Goal: Task Accomplishment & Management: Complete application form

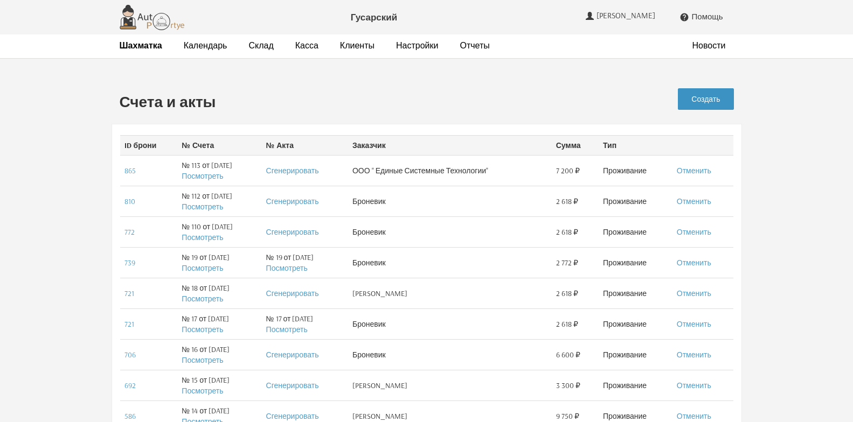
click at [705, 101] on link "Создать" at bounding box center [706, 99] width 56 height 22
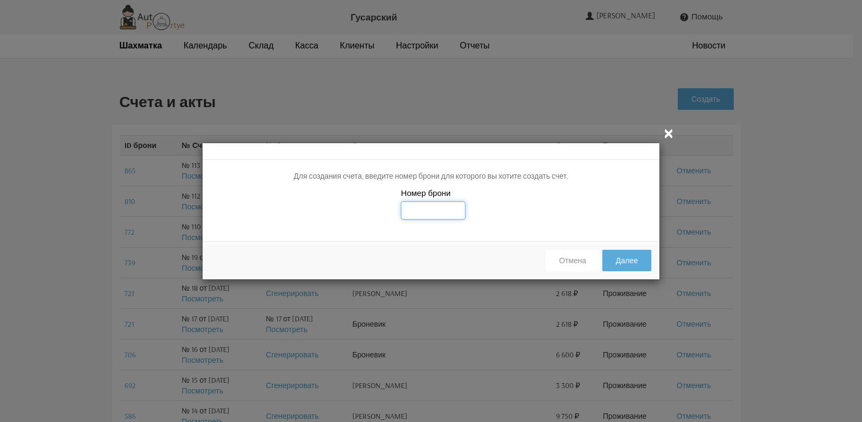
click at [420, 216] on input "text" at bounding box center [433, 211] width 65 height 18
type input "866"
click at [624, 263] on button "Далее" at bounding box center [626, 261] width 49 height 22
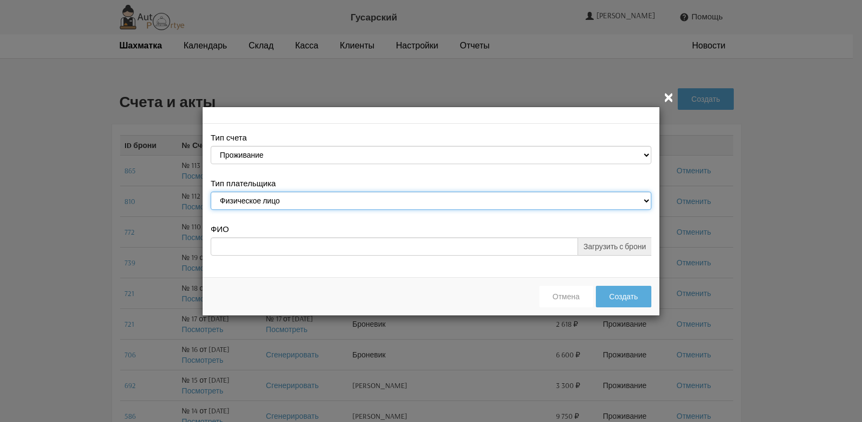
click at [646, 199] on select "Физическое лицо Юридическое лицо" at bounding box center [431, 201] width 441 height 18
select select "legal_entity"
click at [211, 192] on select "Физическое лицо Юридическое лицо" at bounding box center [431, 201] width 441 height 18
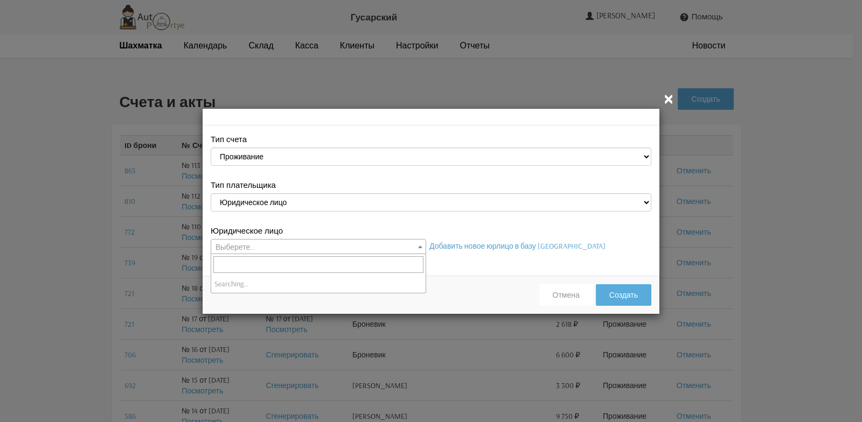
click at [418, 247] on span at bounding box center [420, 247] width 11 height 14
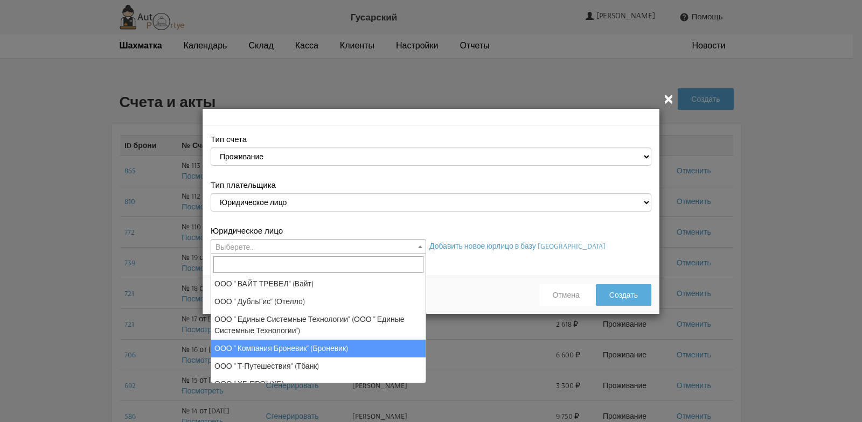
select select "113"
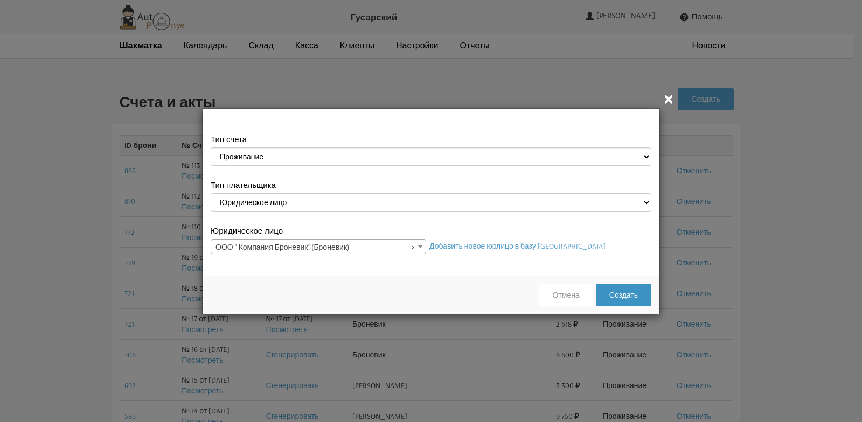
click at [621, 296] on button "Создать" at bounding box center [624, 296] width 56 height 22
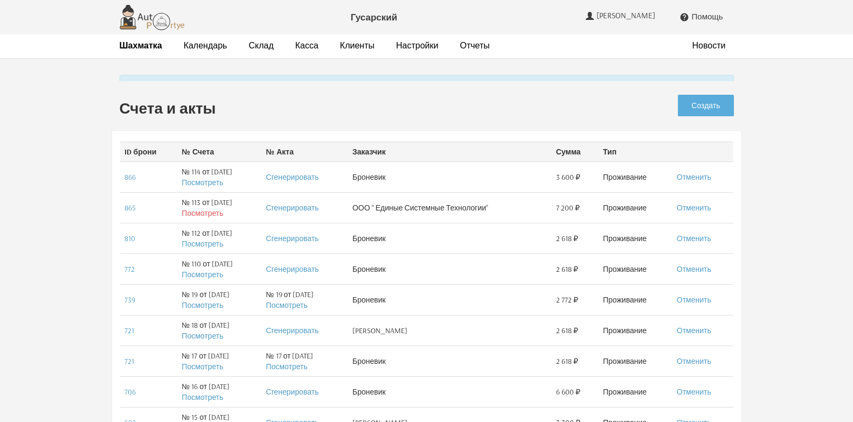
click at [203, 217] on tbody "ID брони № Счета № Акта Заказчик Сумма Тип 866 № 114 от [DATE] Посмотреть Сгене…" at bounding box center [426, 321] width 613 height 358
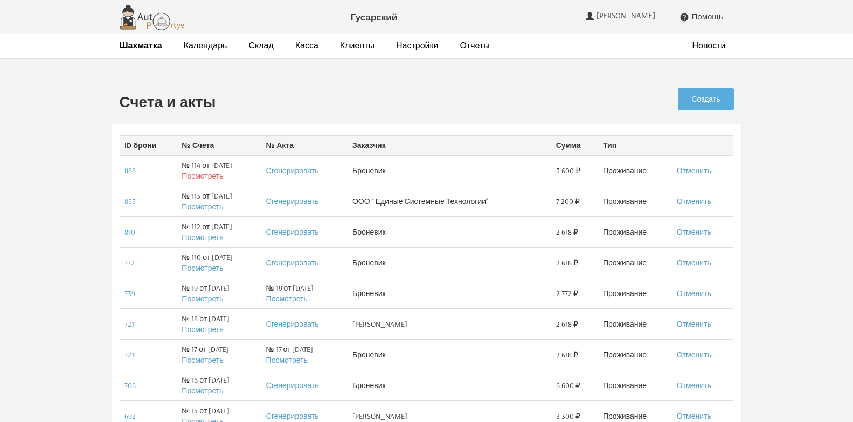
click at [196, 175] on link "Посмотреть" at bounding box center [202, 176] width 41 height 10
click at [694, 173] on link "Отменить" at bounding box center [694, 171] width 34 height 10
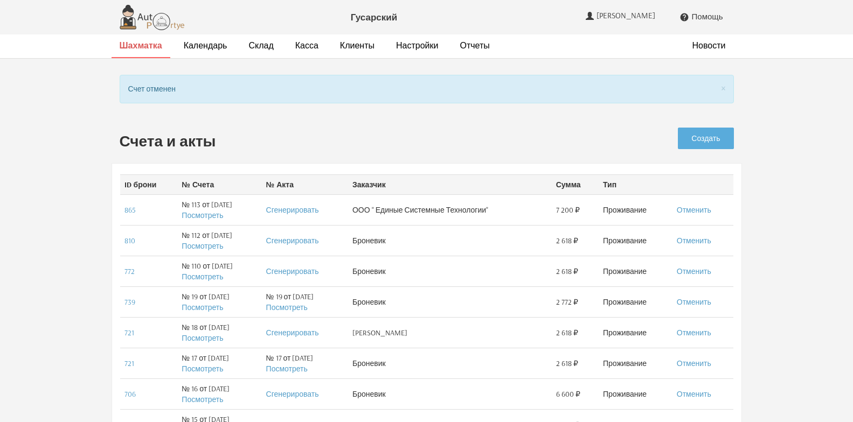
click at [127, 46] on strong "Шахматка" at bounding box center [141, 45] width 43 height 11
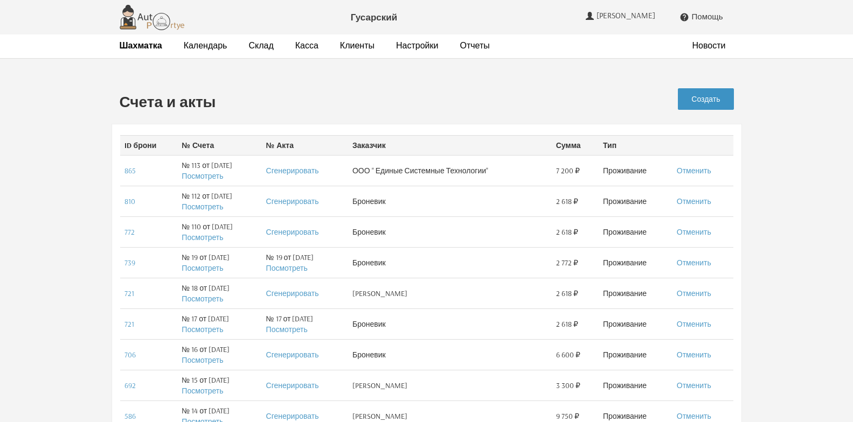
click at [698, 100] on link "Создать" at bounding box center [706, 99] width 56 height 22
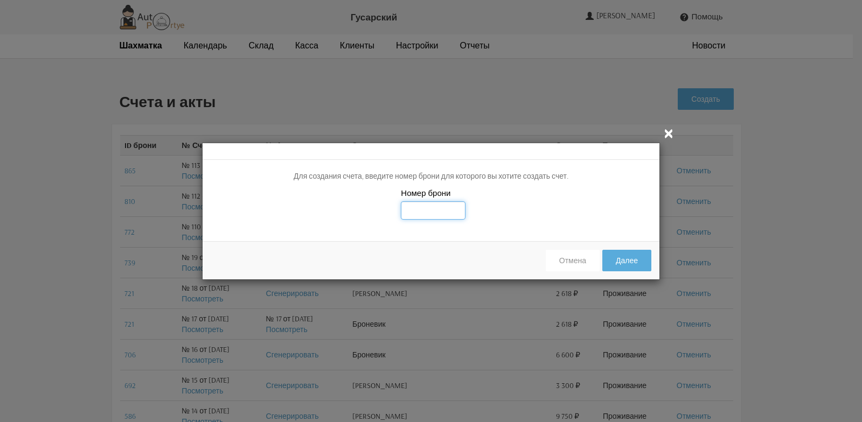
click at [429, 216] on input "text" at bounding box center [433, 211] width 65 height 18
type input "866"
click at [619, 262] on button "Далее" at bounding box center [626, 261] width 49 height 22
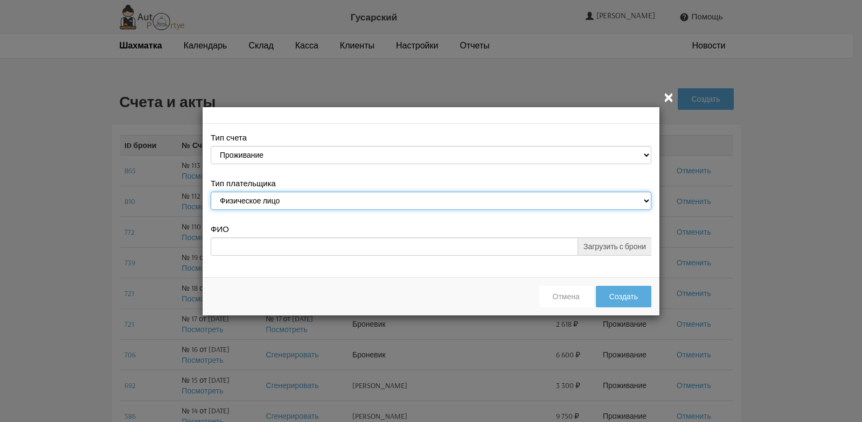
click at [646, 199] on select "Физическое лицо Юридическое лицо" at bounding box center [431, 201] width 441 height 18
select select "legal_entity"
click at [211, 192] on select "Физическое лицо Юридическое лицо" at bounding box center [431, 201] width 441 height 18
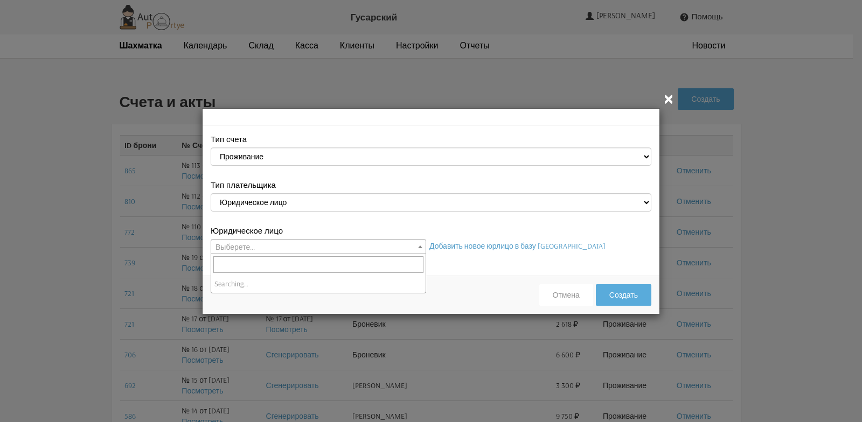
click at [419, 248] on b at bounding box center [420, 247] width 4 height 3
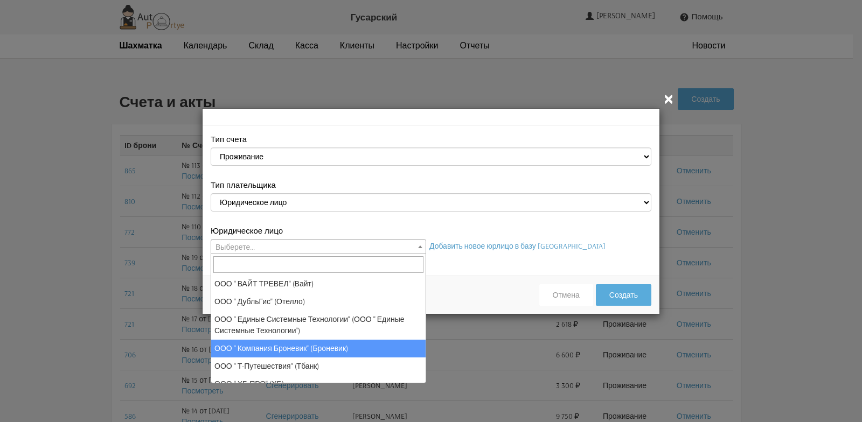
select select "113"
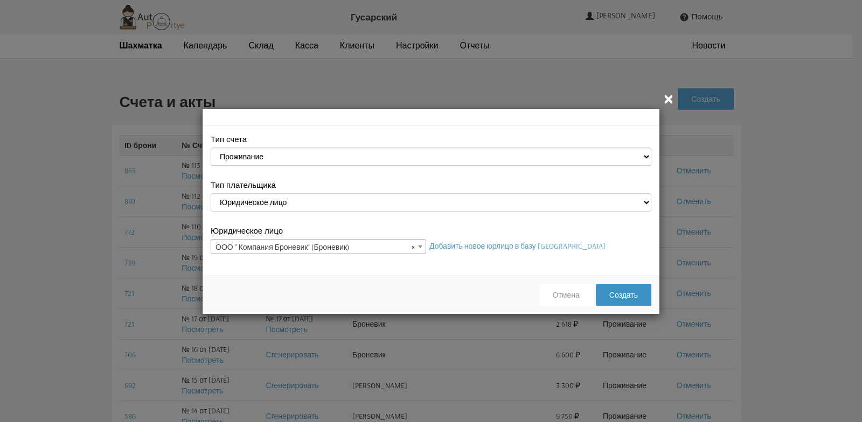
click at [619, 293] on button "Создать" at bounding box center [624, 296] width 56 height 22
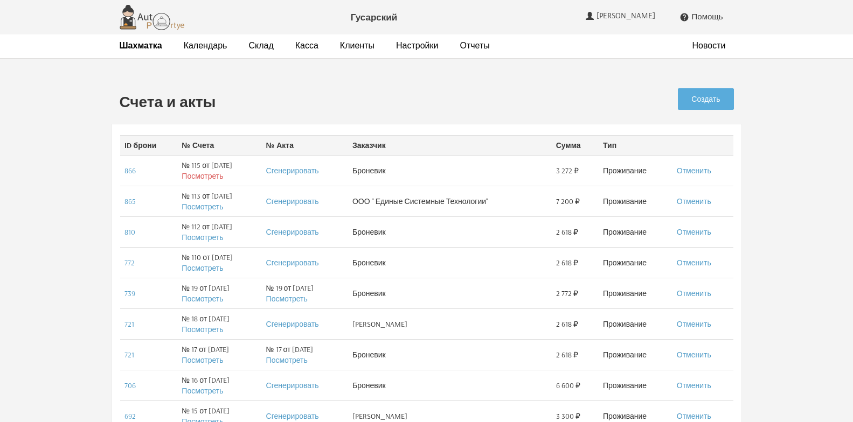
click at [206, 176] on link "Посмотреть" at bounding box center [202, 176] width 41 height 10
click at [699, 172] on link "Отменить" at bounding box center [694, 171] width 34 height 10
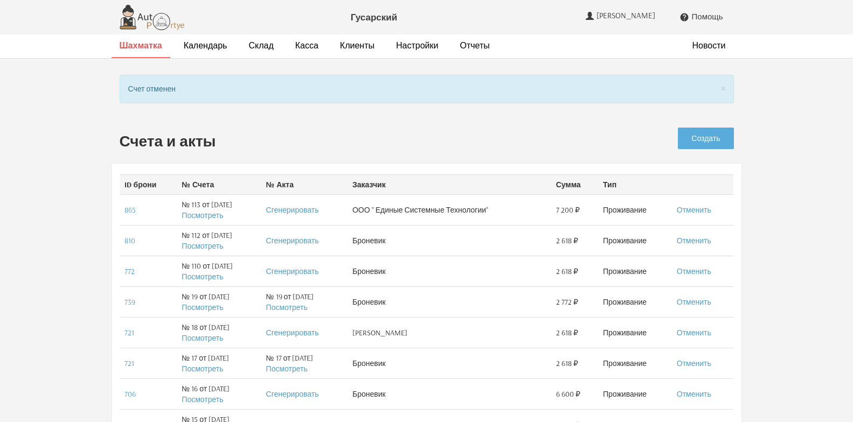
click at [153, 49] on strong "Шахматка" at bounding box center [141, 45] width 43 height 11
